Goal: Information Seeking & Learning: Learn about a topic

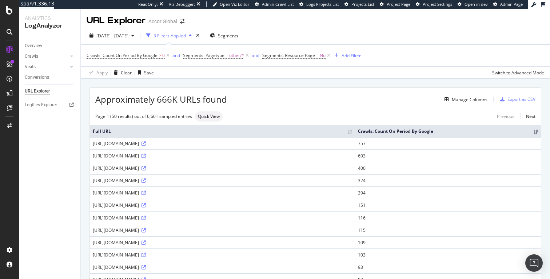
scroll to position [163, 0]
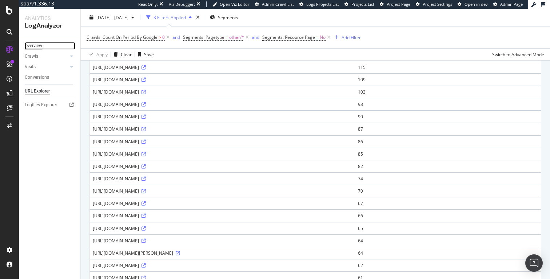
click at [36, 45] on div "Overview" at bounding box center [33, 46] width 17 height 8
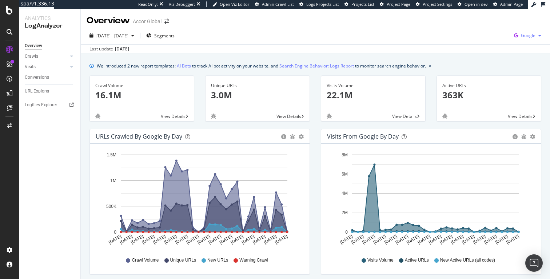
click at [521, 35] on span "Google" at bounding box center [527, 35] width 15 height 6
click at [485, 32] on span "Bing" at bounding box center [491, 29] width 27 height 7
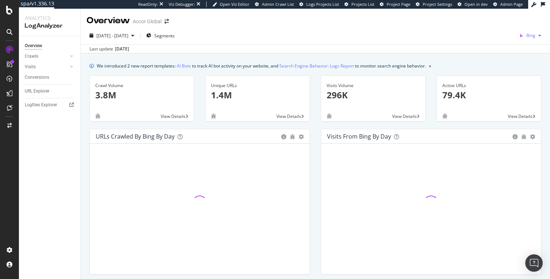
click at [535, 34] on div "button" at bounding box center [539, 35] width 9 height 4
click at [504, 40] on span "OpenAI" at bounding box center [496, 42] width 27 height 7
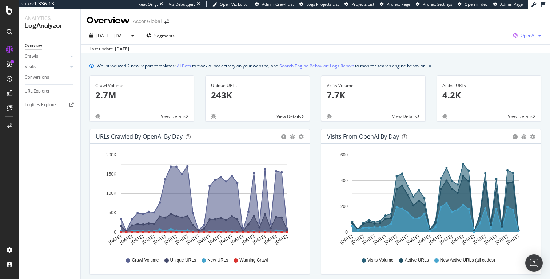
click at [519, 36] on icon "button" at bounding box center [515, 36] width 10 height 10
click at [494, 51] on div "Other AI Bots" at bounding box center [484, 56] width 50 height 11
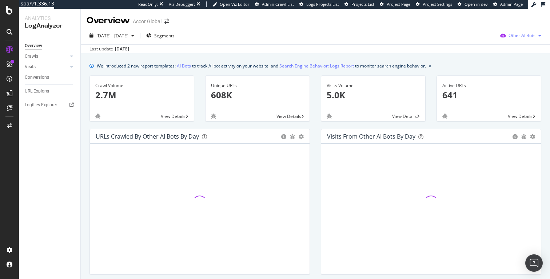
click at [526, 35] on span "Other AI Bots" at bounding box center [521, 35] width 27 height 6
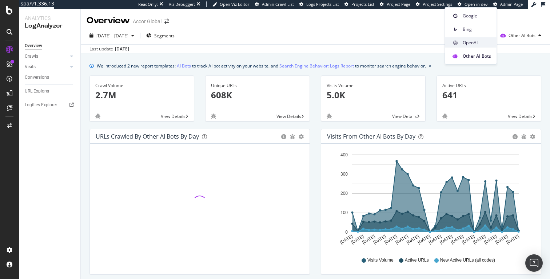
click at [477, 44] on span "OpenAI" at bounding box center [476, 42] width 28 height 7
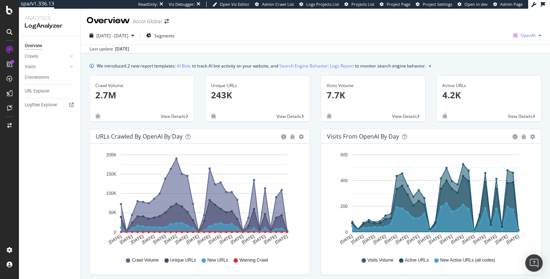
click at [520, 36] on span "OpenAI" at bounding box center [527, 35] width 15 height 6
click at [488, 54] on span "Other AI Bots" at bounding box center [490, 56] width 27 height 7
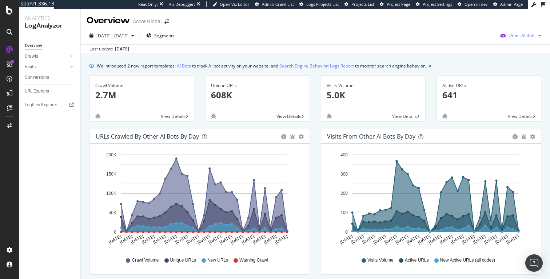
click at [503, 36] on icon "button" at bounding box center [502, 36] width 11 height 10
click at [482, 38] on div "OpenAI" at bounding box center [471, 42] width 52 height 11
